Goal: Information Seeking & Learning: Learn about a topic

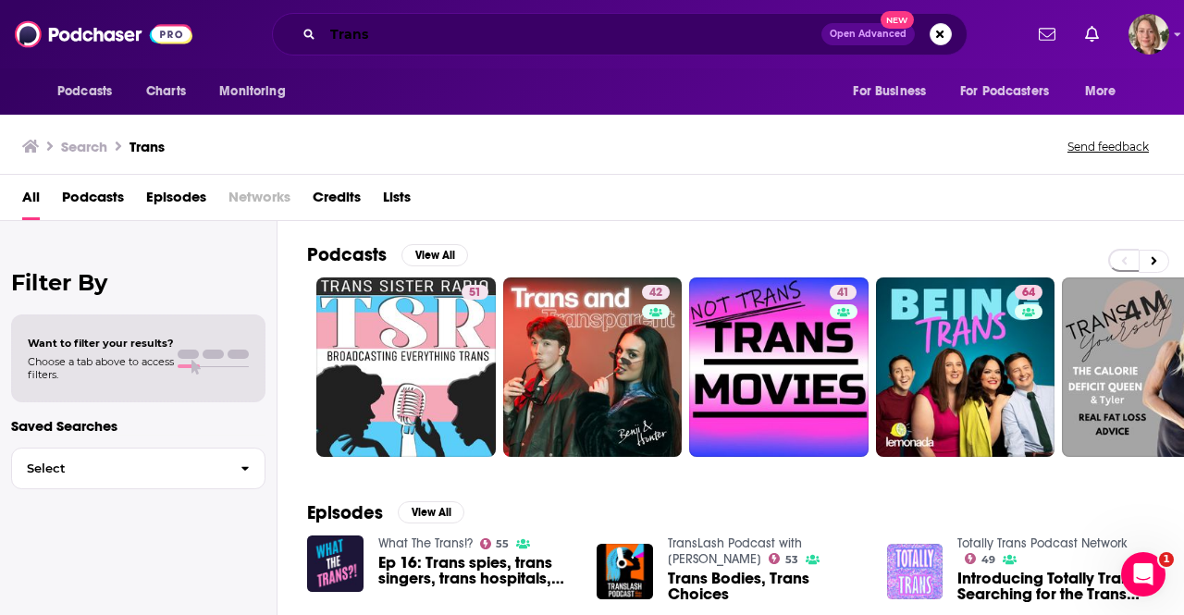
click at [420, 37] on input "Trans" at bounding box center [572, 34] width 499 height 30
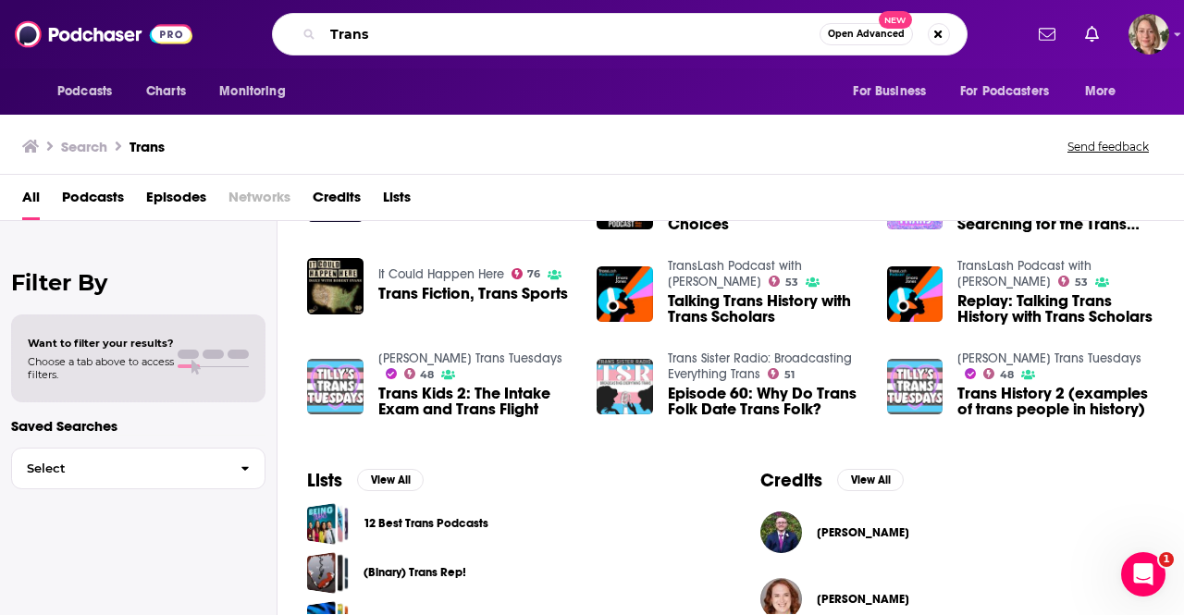
click at [421, 37] on input "Trans" at bounding box center [571, 34] width 497 height 30
click at [419, 29] on input "Trans" at bounding box center [571, 34] width 497 height 30
type input "[PERSON_NAME] needs a friend"
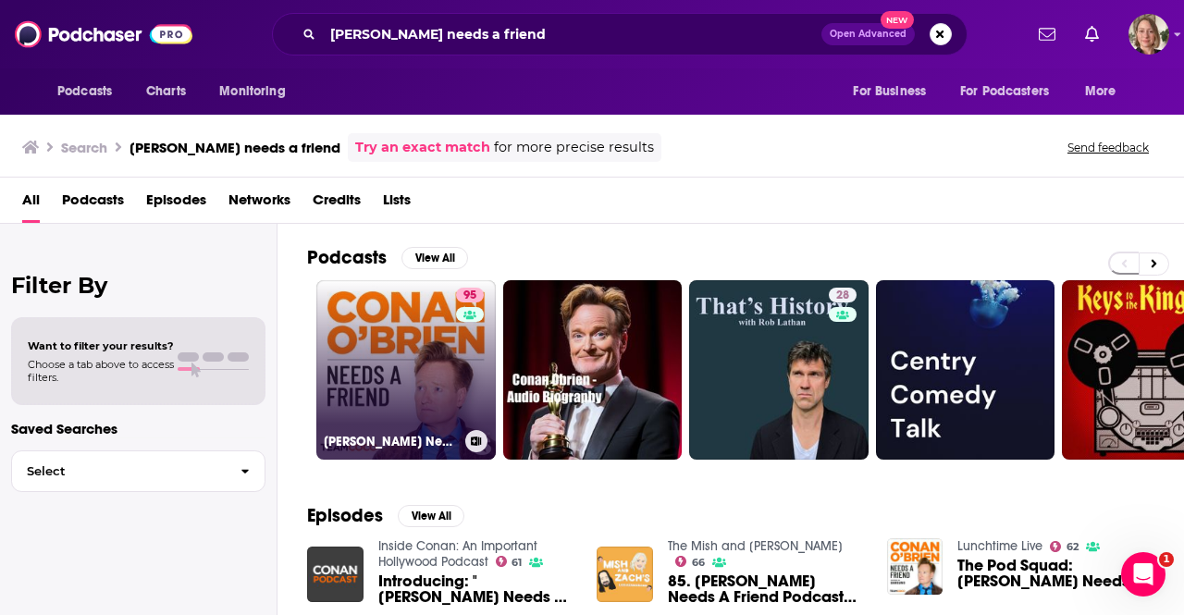
click at [427, 380] on link "95 [PERSON_NAME] Needs A Friend" at bounding box center [405, 369] width 179 height 179
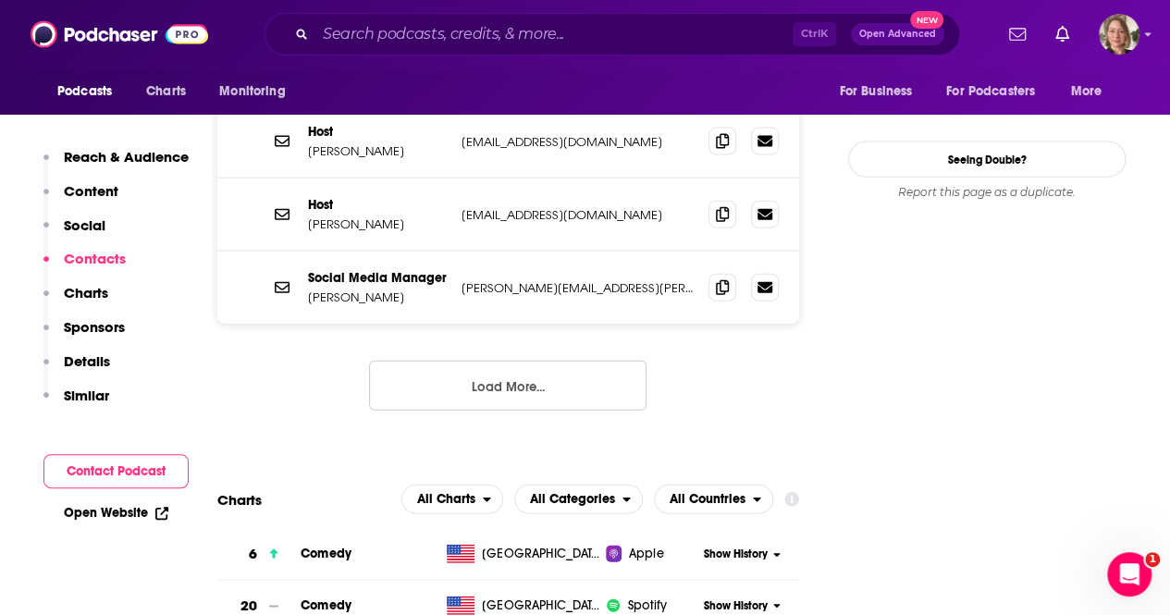
scroll to position [2035, 0]
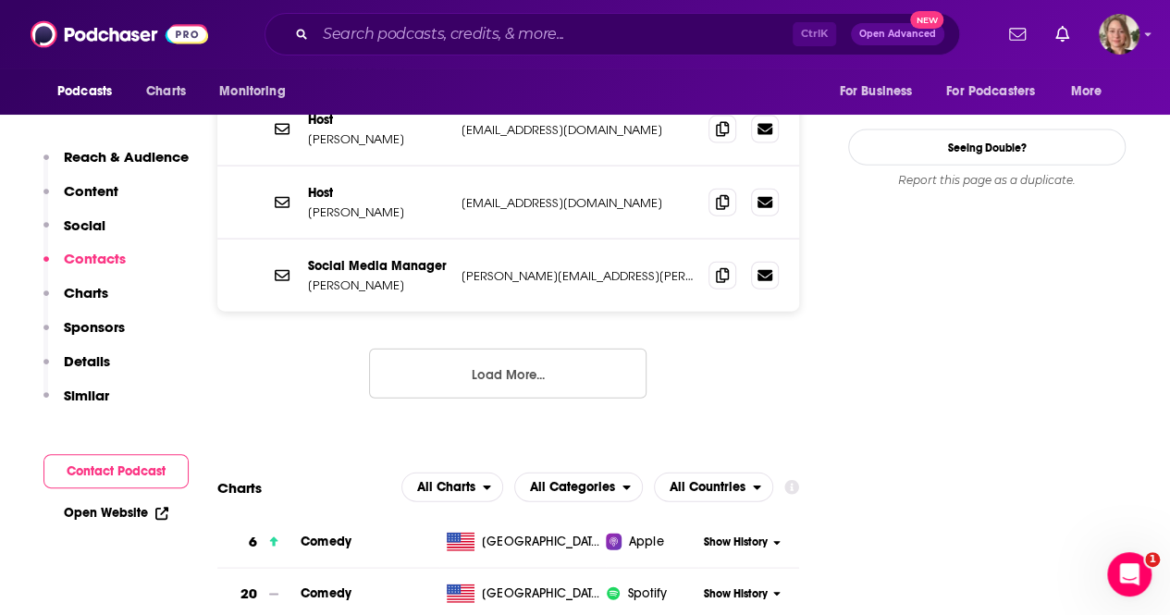
click at [547, 349] on button "Load More..." at bounding box center [507, 374] width 277 height 50
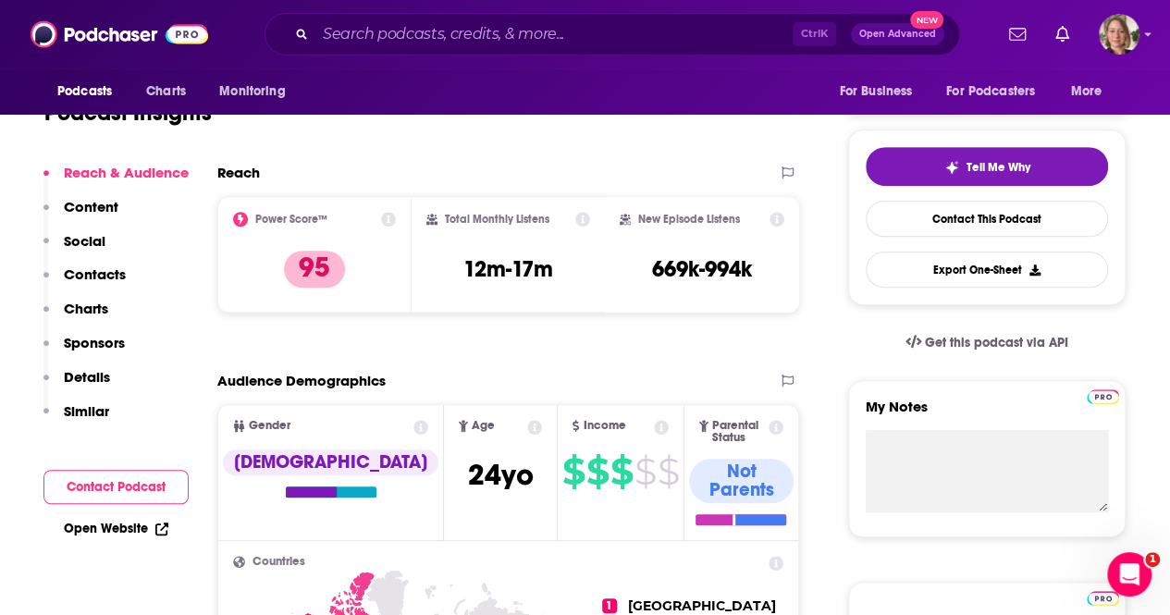
scroll to position [0, 0]
